Goal: Check status: Check status

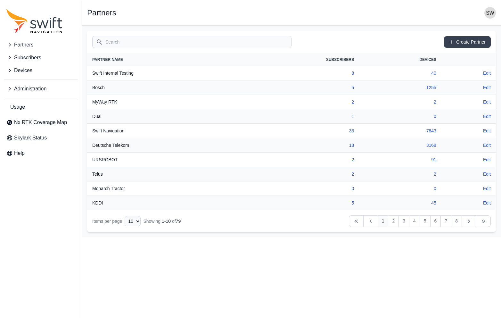
click at [118, 44] on input "Search" at bounding box center [191, 42] width 199 height 12
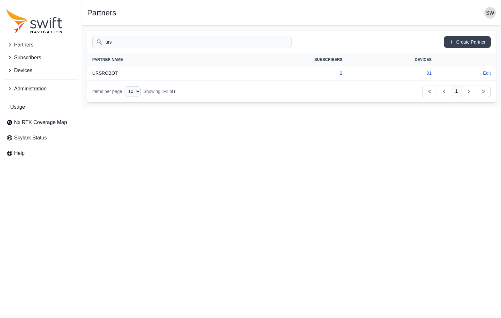
type input "urs"
click at [341, 74] on link "2" at bounding box center [341, 72] width 3 height 5
select select "ac36dcd8-dbf0-4a2f-9e23-aec8ce492dda"
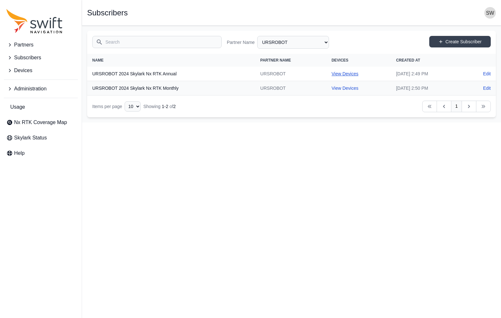
click at [331, 73] on link "View Devices" at bounding box center [344, 73] width 27 height 5
select select "b644441d-e755-4979-866a-1eb00d20fa50"
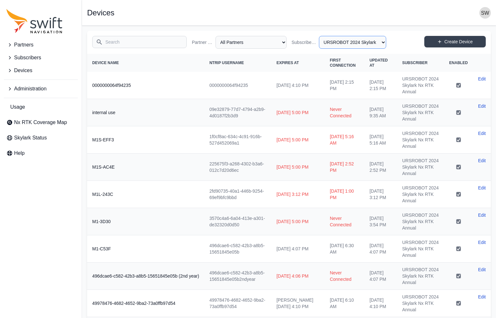
click at [383, 43] on select "All Subscribers <Partner Name> - Customer 1 <Partner Name> - Customer 2 <Partne…" at bounding box center [352, 42] width 67 height 13
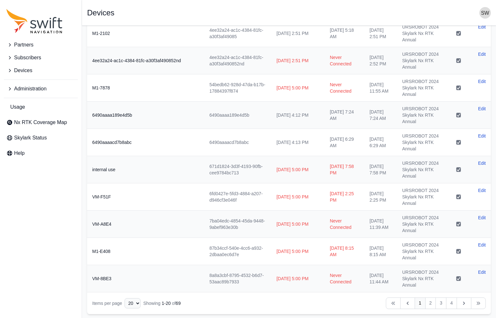
scroll to position [325, 0]
click at [138, 302] on select "10 15 20 25 50" at bounding box center [133, 302] width 16 height 10
select select "50"
click at [125, 307] on select "10 15 20 25 50" at bounding box center [133, 302] width 16 height 10
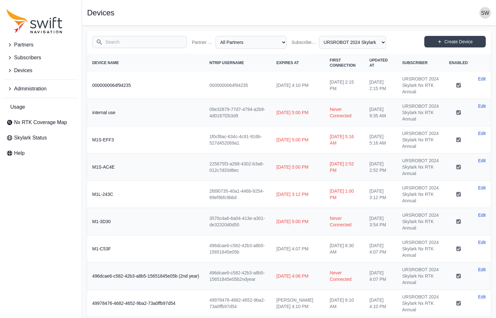
click at [337, 62] on th "First Connection" at bounding box center [345, 63] width 40 height 18
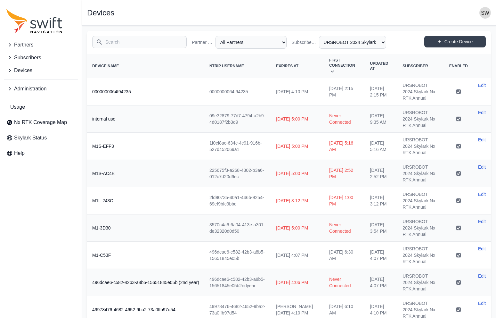
click at [337, 62] on th "First Connection" at bounding box center [344, 66] width 41 height 24
click at [348, 62] on th "First Connection" at bounding box center [344, 66] width 41 height 24
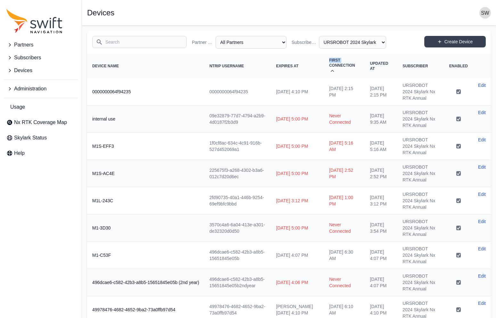
click at [348, 62] on th "First Connection" at bounding box center [344, 66] width 41 height 24
click at [340, 55] on th "First Connection" at bounding box center [344, 66] width 41 height 24
click at [342, 60] on th "First Connection" at bounding box center [344, 66] width 41 height 24
click at [336, 68] on icon at bounding box center [332, 71] width 6 height 6
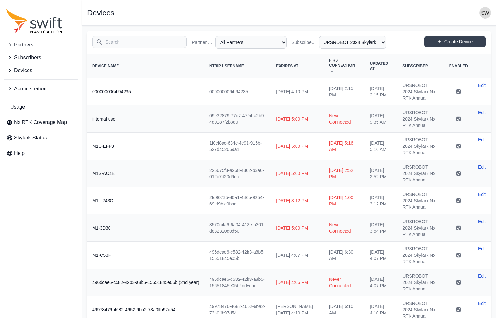
click at [336, 68] on icon at bounding box center [332, 71] width 6 height 6
click at [347, 62] on th "First Connection" at bounding box center [344, 66] width 41 height 24
click at [387, 62] on th "Updated At" at bounding box center [381, 66] width 33 height 24
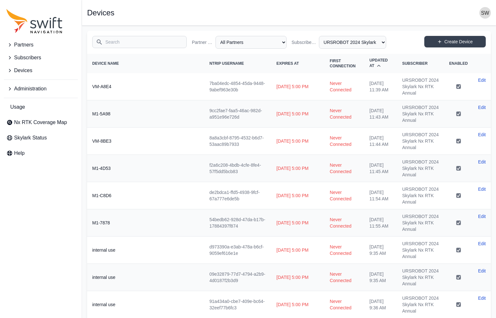
click at [387, 62] on th "Updated At" at bounding box center [380, 63] width 33 height 19
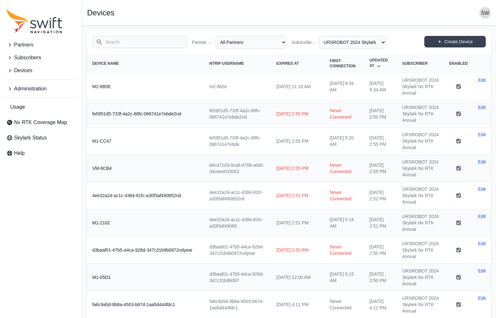
click at [387, 62] on th "Updated At" at bounding box center [380, 63] width 33 height 19
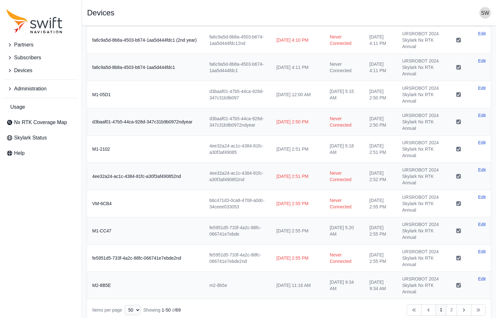
scroll to position [1143, 0]
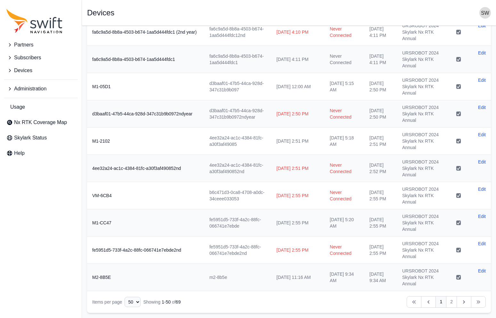
click at [443, 300] on link "1" at bounding box center [440, 302] width 11 height 12
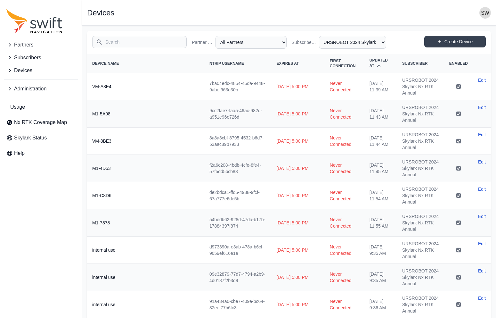
click at [378, 66] on th "Updated At" at bounding box center [380, 63] width 33 height 19
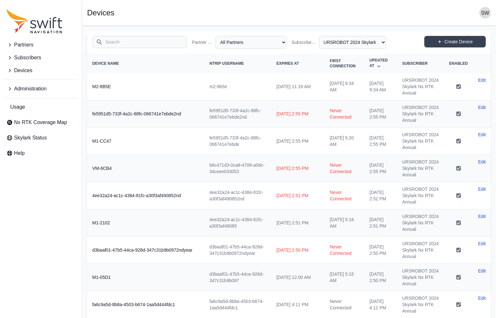
click at [378, 67] on th "Updated At" at bounding box center [380, 63] width 33 height 19
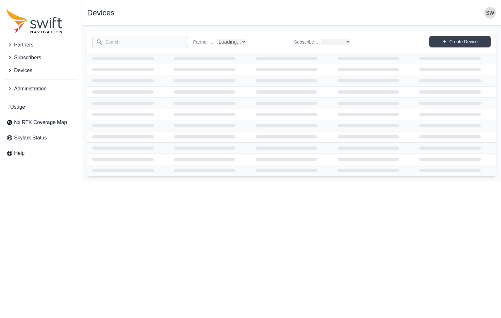
select select "b644441d-e755-4979-866a-1eb00d20fa50"
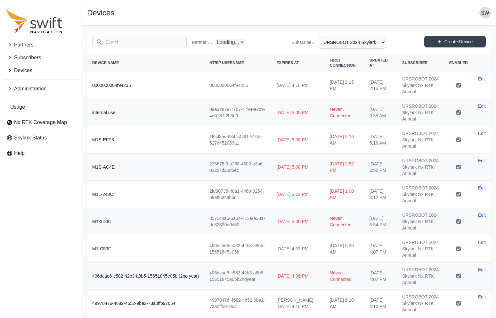
select select "Partner Name"
click at [378, 63] on span "Updated At" at bounding box center [379, 63] width 18 height 10
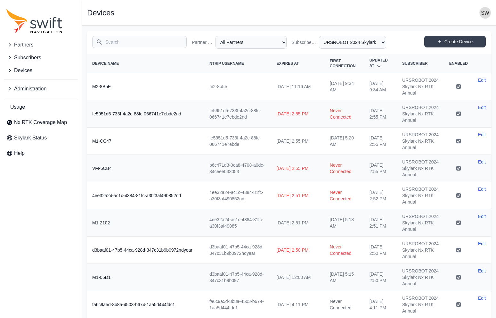
click at [378, 63] on th "Updated At" at bounding box center [380, 63] width 33 height 19
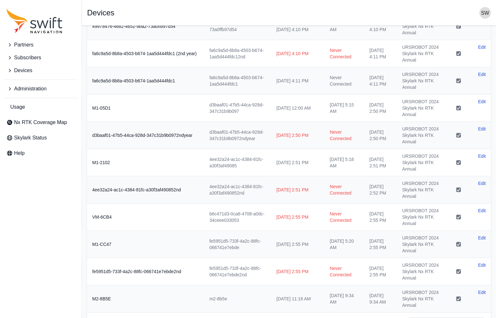
scroll to position [1143, 0]
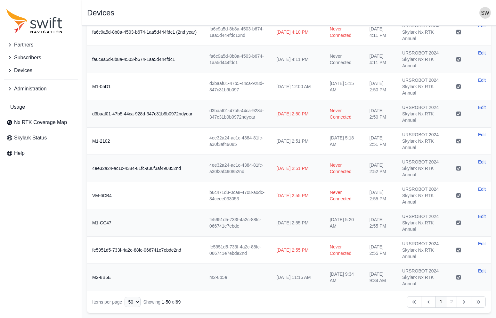
click at [440, 303] on link "1" at bounding box center [440, 302] width 11 height 12
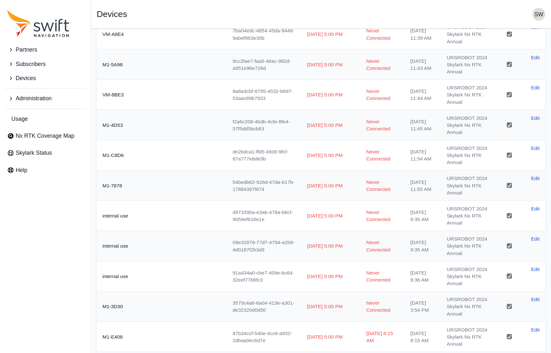
scroll to position [0, 0]
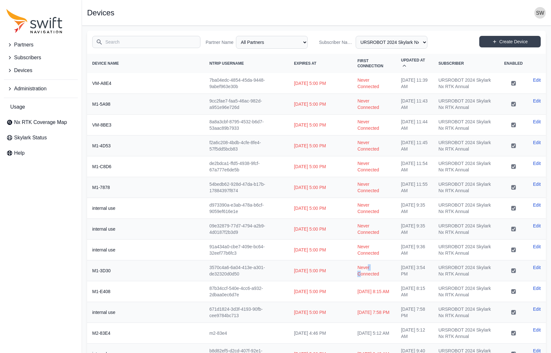
drag, startPoint x: 350, startPoint y: 264, endPoint x: 357, endPoint y: 264, distance: 7.1
click at [357, 264] on td "Never Connected" at bounding box center [374, 270] width 44 height 21
drag, startPoint x: 360, startPoint y: 266, endPoint x: 364, endPoint y: 265, distance: 4.5
click at [364, 265] on td "Never Connected" at bounding box center [374, 270] width 44 height 21
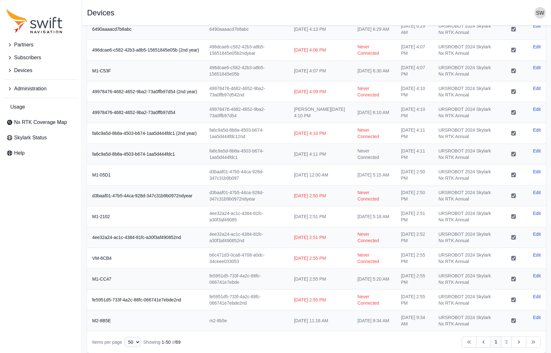
scroll to position [783, 0]
click at [501, 317] on link "2" at bounding box center [506, 342] width 11 height 12
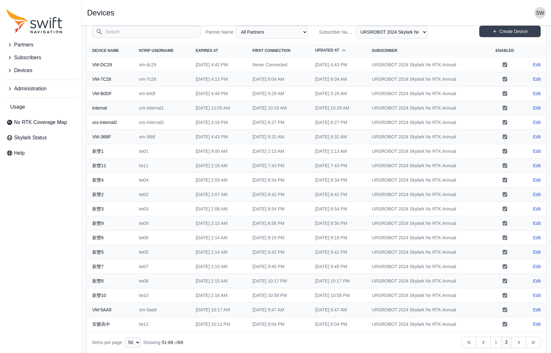
scroll to position [15, 0]
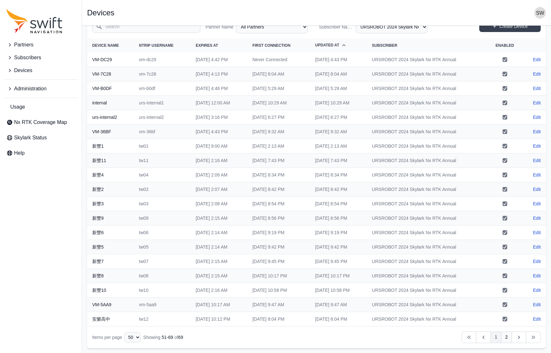
click at [495, 317] on link "1" at bounding box center [496, 337] width 11 height 12
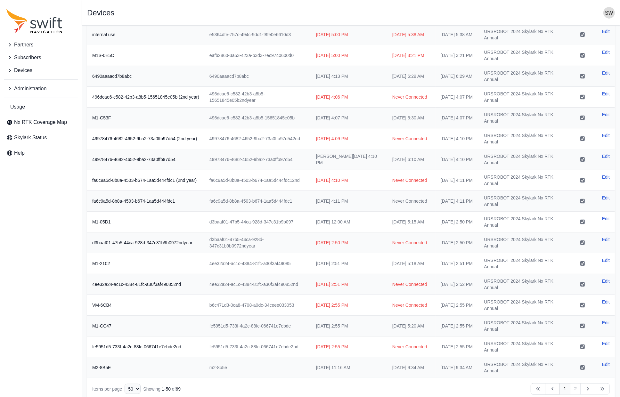
scroll to position [742, 0]
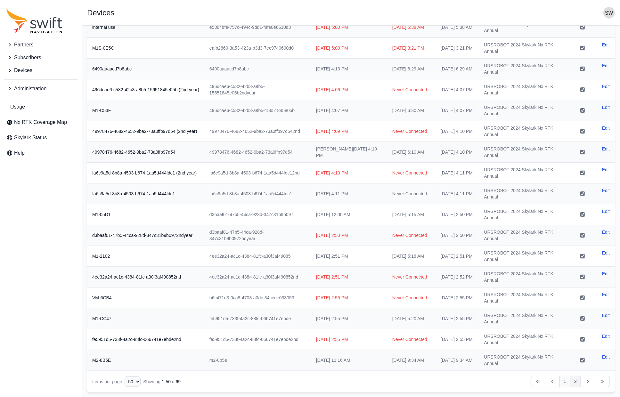
click at [501, 317] on link "2" at bounding box center [575, 382] width 11 height 12
